Goal: Task Accomplishment & Management: Contribute content

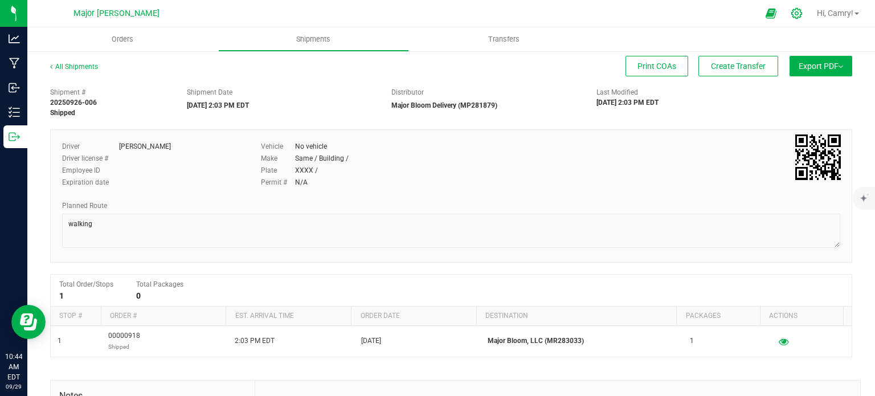
click at [791, 12] on icon at bounding box center [797, 13] width 12 height 12
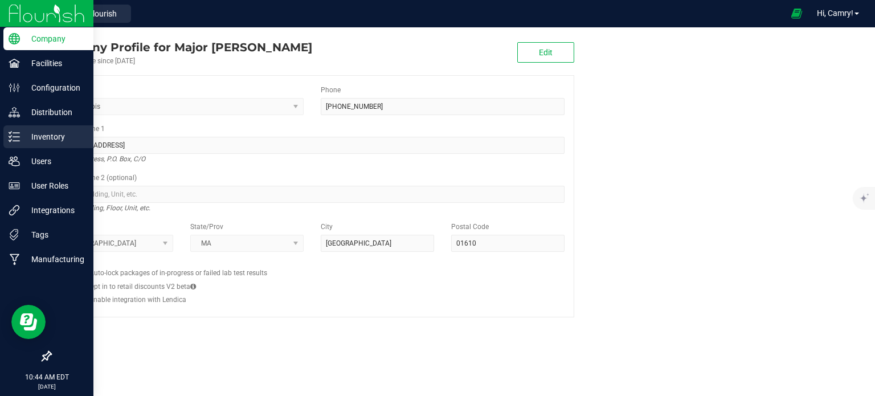
click at [31, 135] on p "Inventory" at bounding box center [54, 137] width 68 height 14
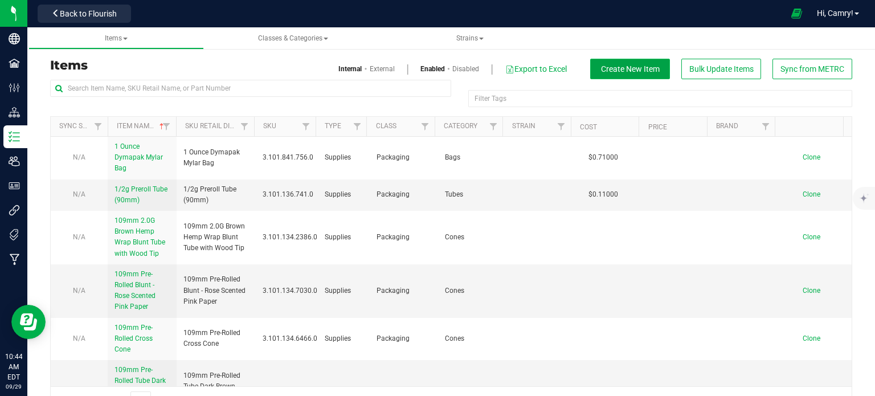
click at [590, 69] on button "Create New Item" at bounding box center [630, 69] width 80 height 21
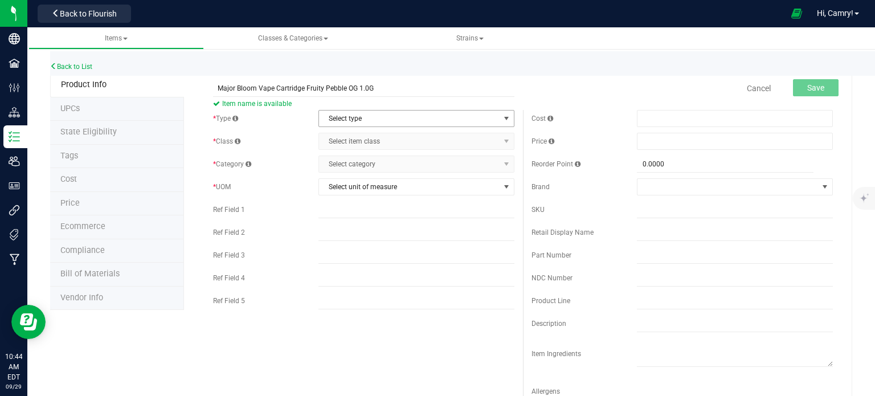
type input "Major Bloom Vape Cartridge Fruity Pebble OG 1.0G"
click at [399, 120] on span "Select type" at bounding box center [409, 118] width 181 height 16
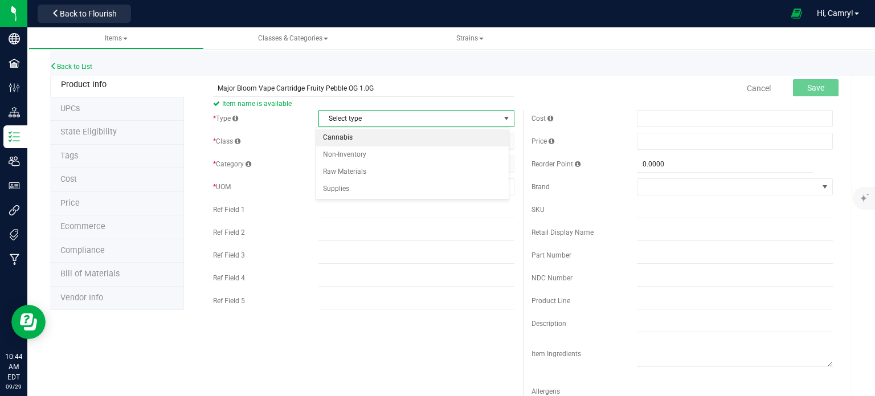
click at [383, 134] on li "Cannabis" at bounding box center [412, 137] width 193 height 17
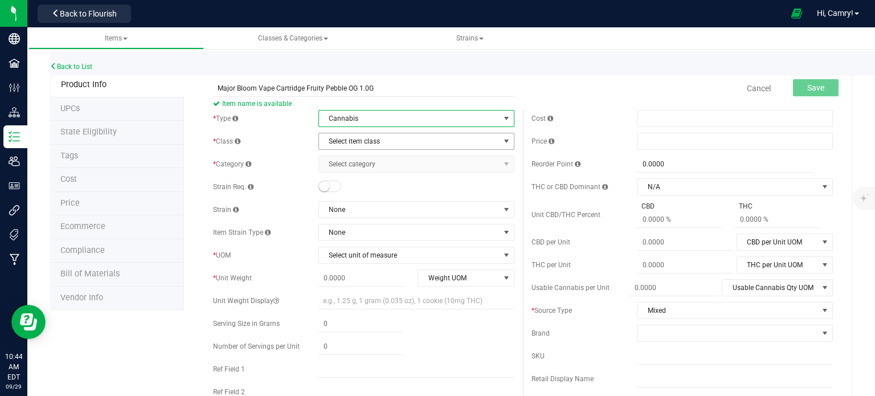
click at [391, 142] on span "Select item class" at bounding box center [409, 141] width 181 height 16
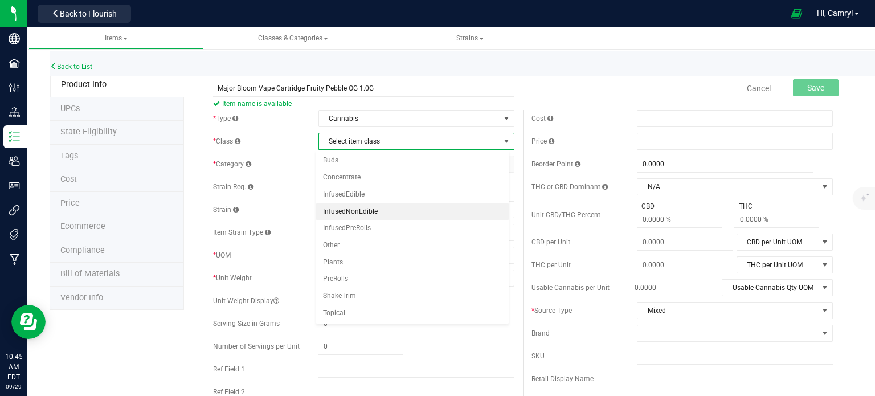
click at [399, 209] on li "InfusedNonEdible" at bounding box center [412, 211] width 193 height 17
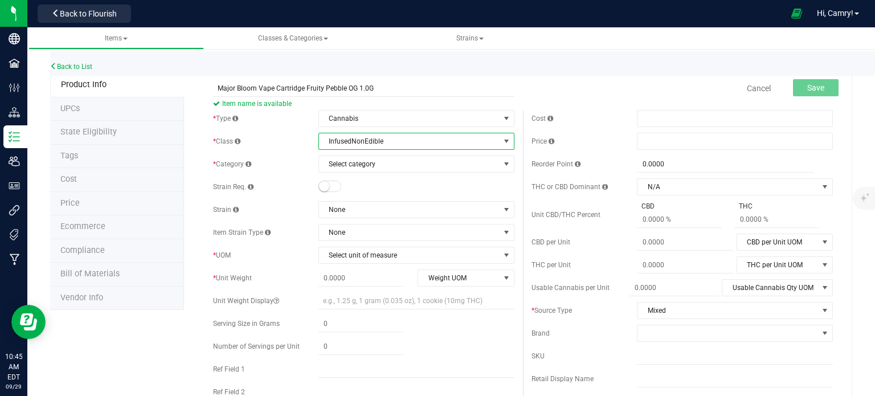
click at [403, 143] on span "InfusedNonEdible" at bounding box center [409, 141] width 181 height 16
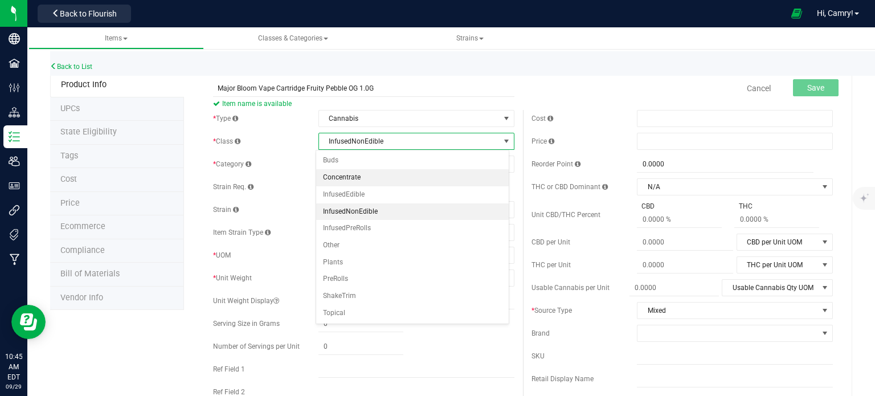
click at [397, 179] on li "Concentrate" at bounding box center [412, 177] width 193 height 17
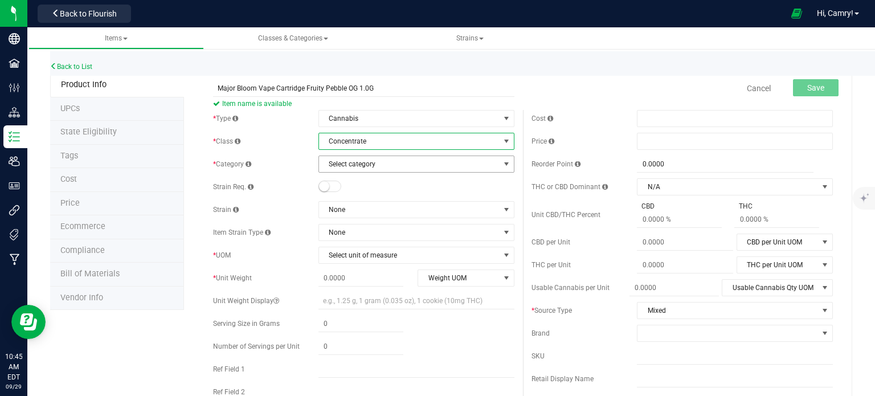
click at [395, 165] on span "Select category" at bounding box center [409, 164] width 181 height 16
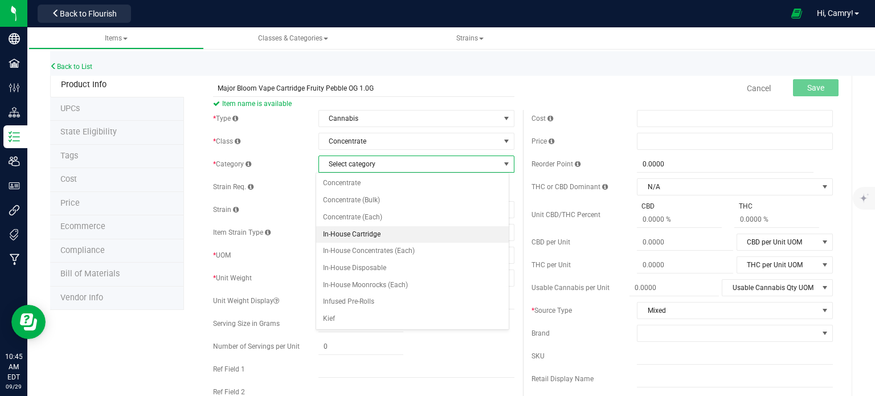
click at [398, 235] on li "In-House Cartridge" at bounding box center [412, 234] width 193 height 17
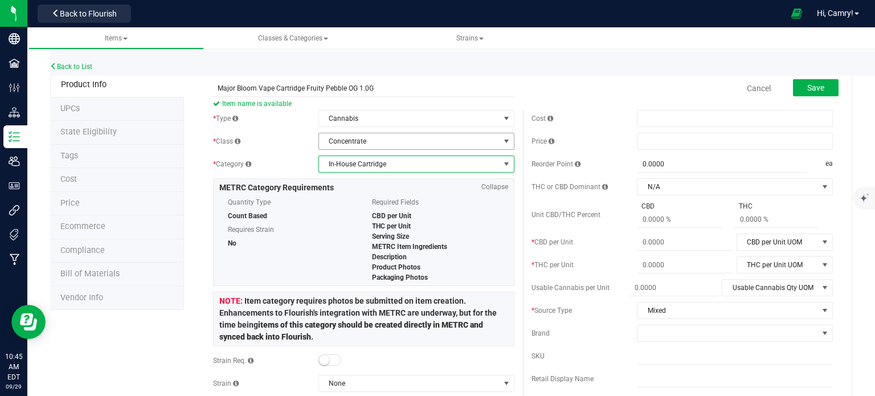
click at [394, 134] on span "Concentrate" at bounding box center [409, 141] width 181 height 16
click at [292, 116] on div "* Type" at bounding box center [265, 118] width 105 height 10
drag, startPoint x: 219, startPoint y: 184, endPoint x: 468, endPoint y: 262, distance: 260.3
click at [466, 270] on div "METRC Category Requirements Collapse Quantity Type Count Based Requires Strain …" at bounding box center [363, 232] width 301 height 108
click at [471, 211] on div "CBD per Unit" at bounding box center [436, 216] width 128 height 10
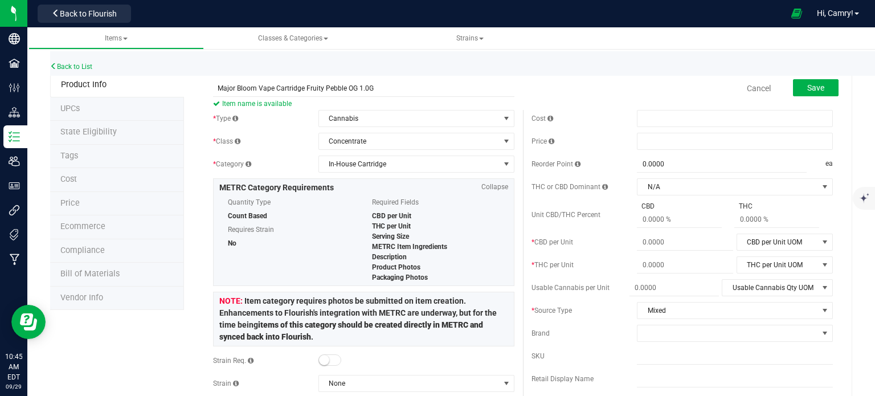
scroll to position [57, 0]
